Goal: Task Accomplishment & Management: Use online tool/utility

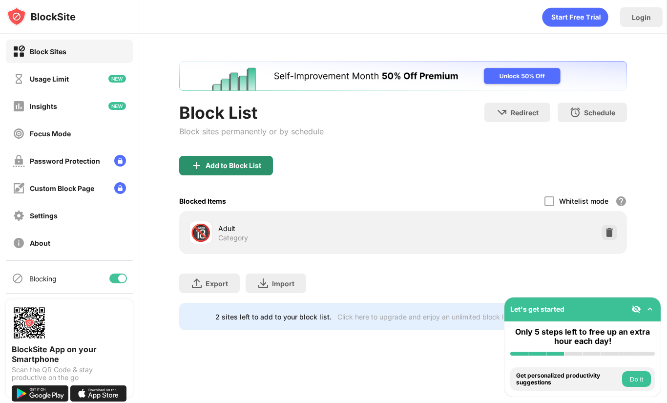
click at [241, 160] on div "Add to Block List" at bounding box center [226, 166] width 94 height 20
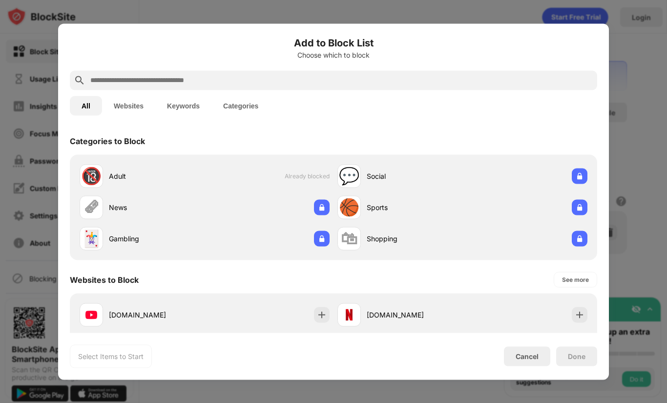
click at [173, 99] on button "Keywords" at bounding box center [183, 106] width 56 height 20
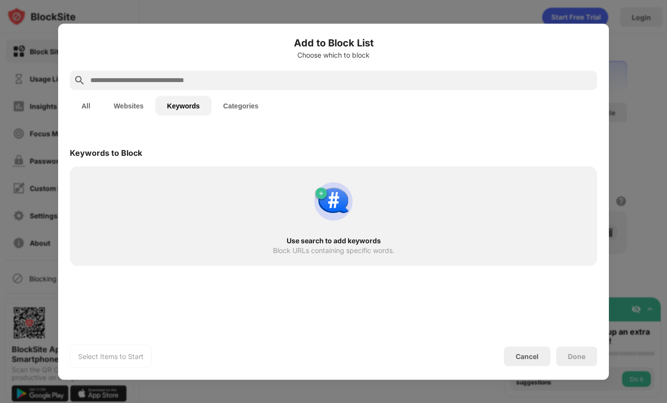
click at [162, 81] on input "text" at bounding box center [341, 80] width 504 height 12
click at [95, 104] on button "All" at bounding box center [86, 106] width 32 height 20
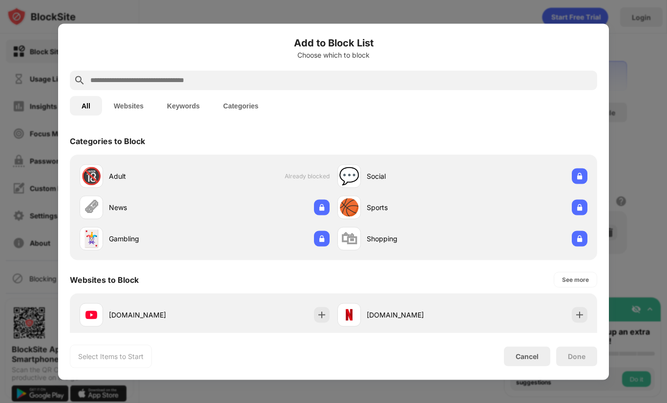
click at [128, 83] on input "text" at bounding box center [341, 80] width 504 height 12
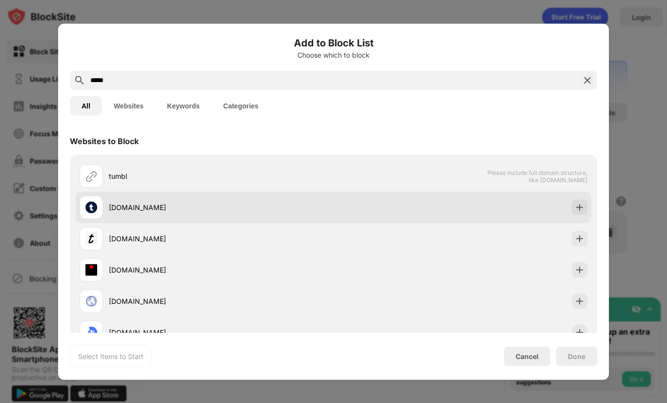
type input "*****"
click at [147, 204] on div "[DOMAIN_NAME]" at bounding box center [221, 207] width 225 height 10
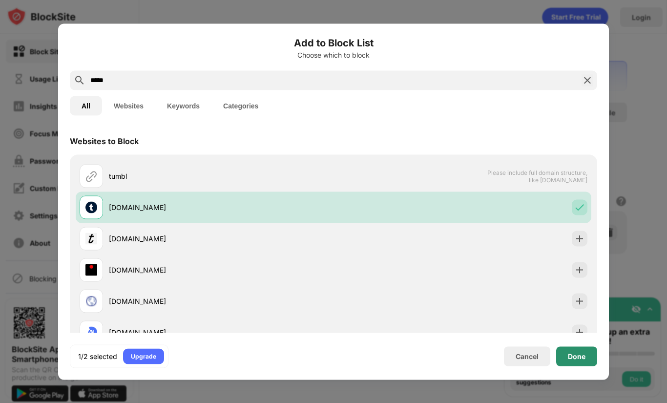
click at [586, 354] on div "Done" at bounding box center [576, 356] width 41 height 20
